Goal: Transaction & Acquisition: Book appointment/travel/reservation

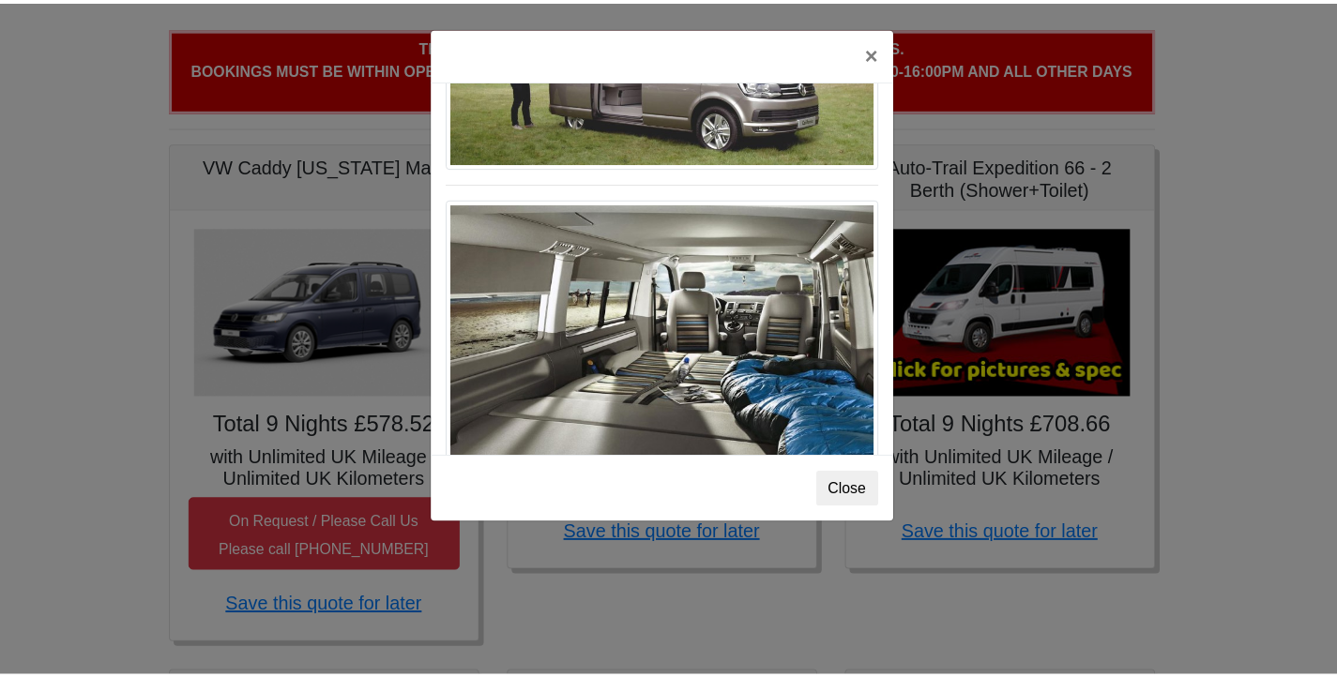
scroll to position [2046, 0]
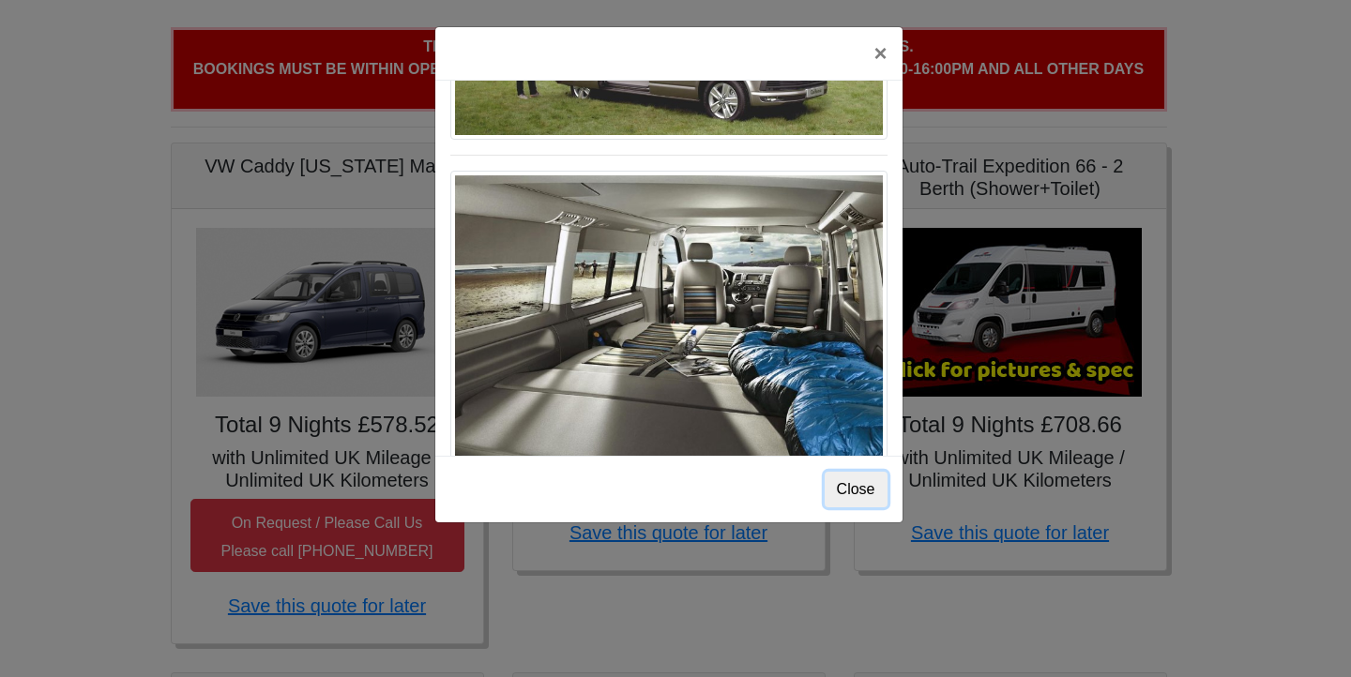
click at [871, 490] on button "Close" at bounding box center [856, 490] width 63 height 36
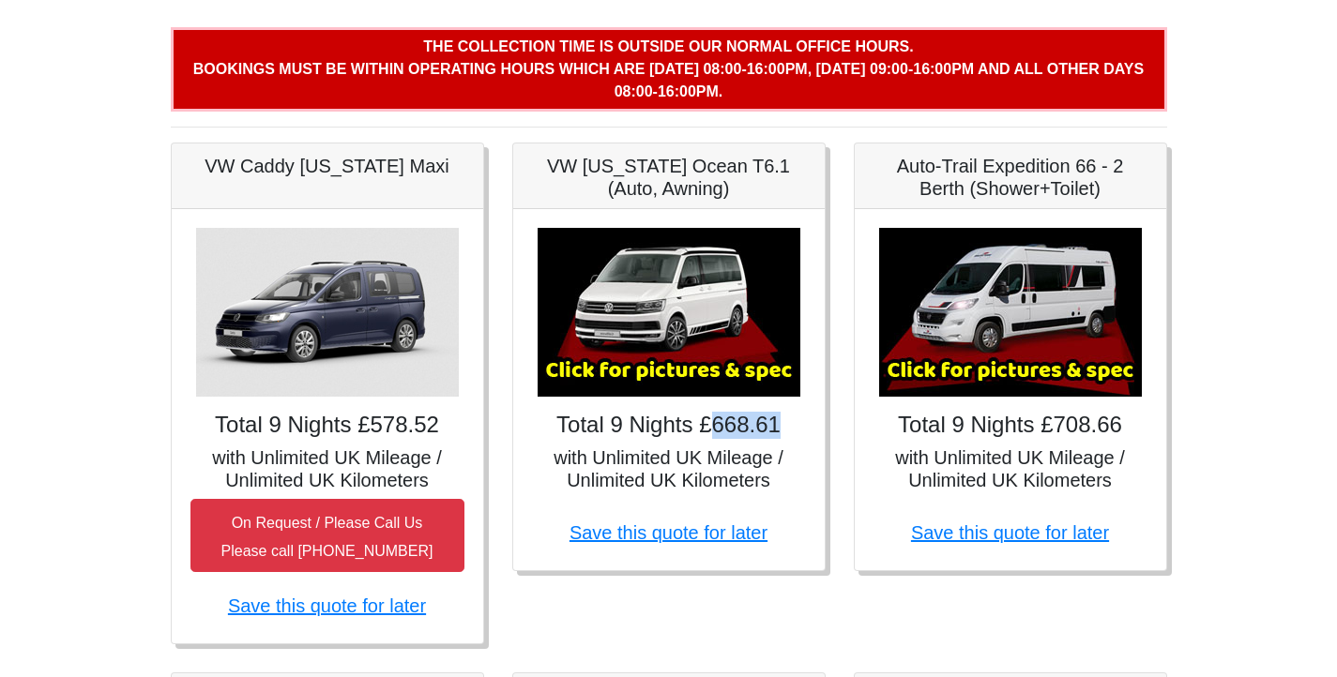
drag, startPoint x: 722, startPoint y: 426, endPoint x: 784, endPoint y: 434, distance: 63.4
click at [784, 434] on h4 "Total 9 Nights £668.61" at bounding box center [669, 425] width 274 height 27
click at [793, 479] on h5 "with Unlimited UK Mileage / Unlimited UK Kilometers" at bounding box center [669, 469] width 274 height 45
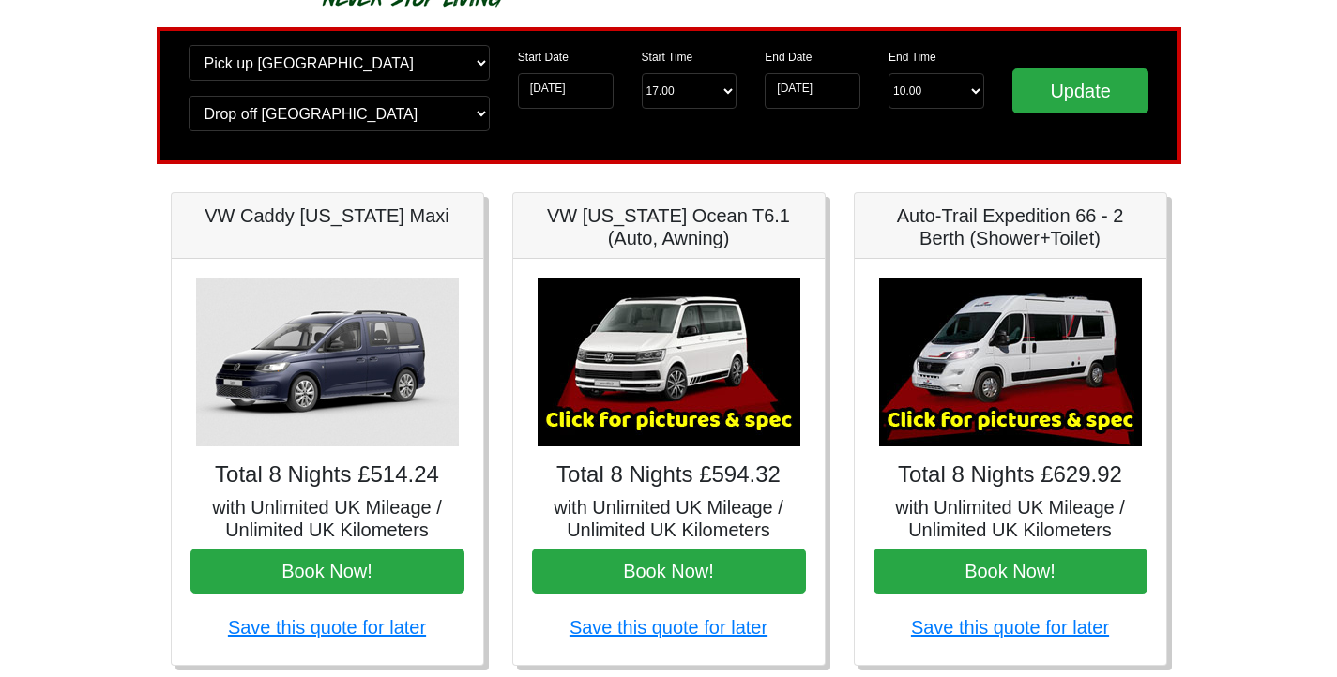
scroll to position [188, 0]
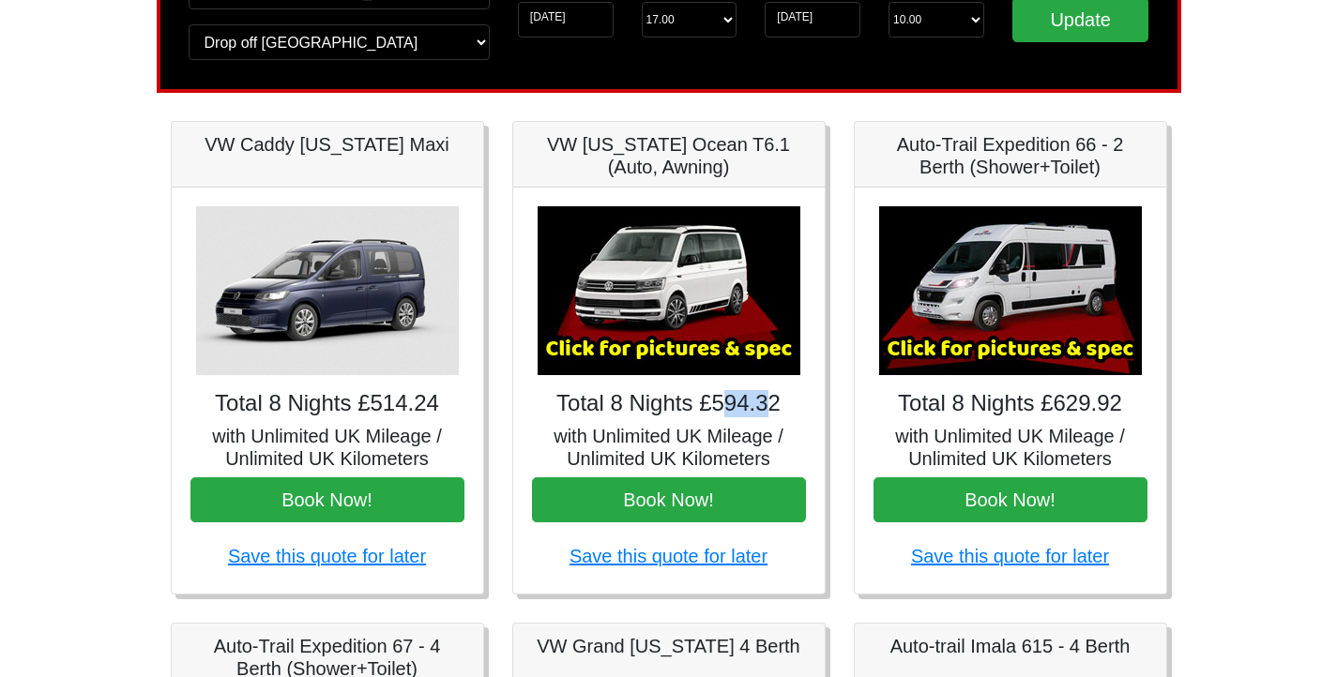
drag, startPoint x: 723, startPoint y: 407, endPoint x: 768, endPoint y: 405, distance: 44.1
click at [768, 405] on h4 "Total 8 Nights £594.32" at bounding box center [669, 403] width 274 height 27
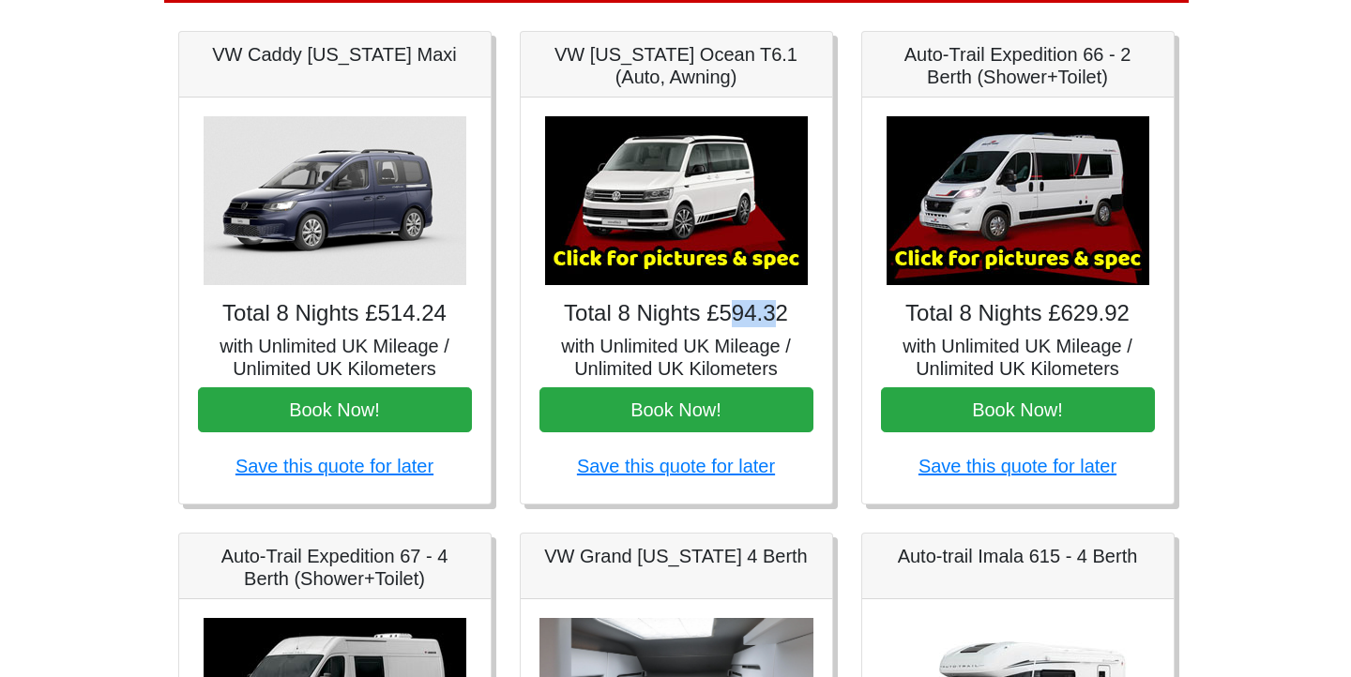
scroll to position [281, 0]
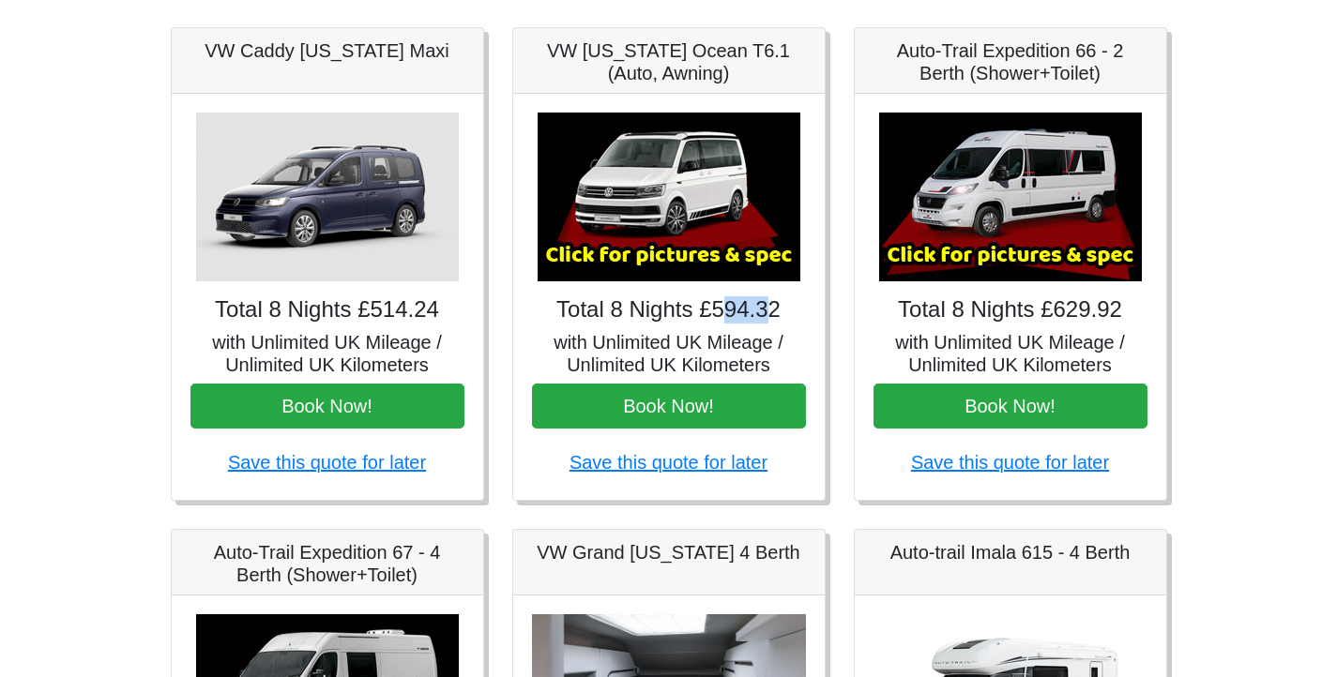
click at [656, 262] on img at bounding box center [669, 197] width 263 height 169
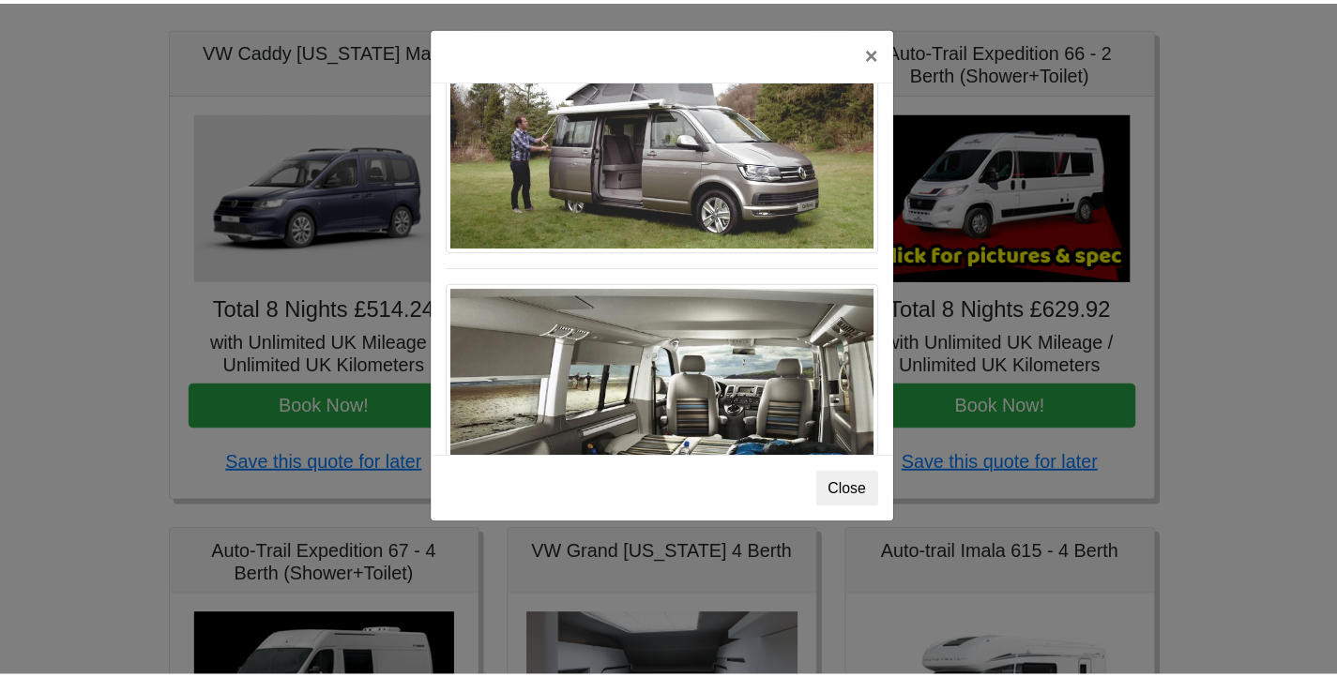
scroll to position [2046, 0]
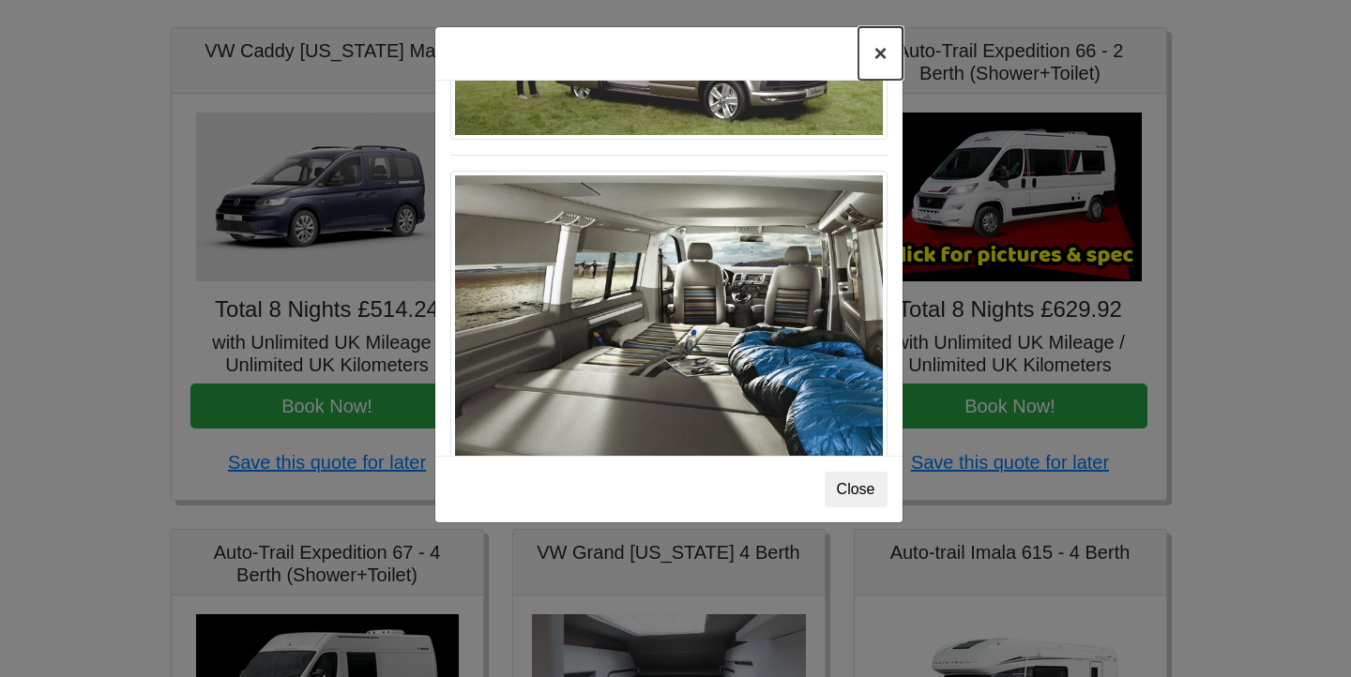
click at [882, 58] on button "×" at bounding box center [880, 53] width 43 height 53
